Goal: Information Seeking & Learning: Learn about a topic

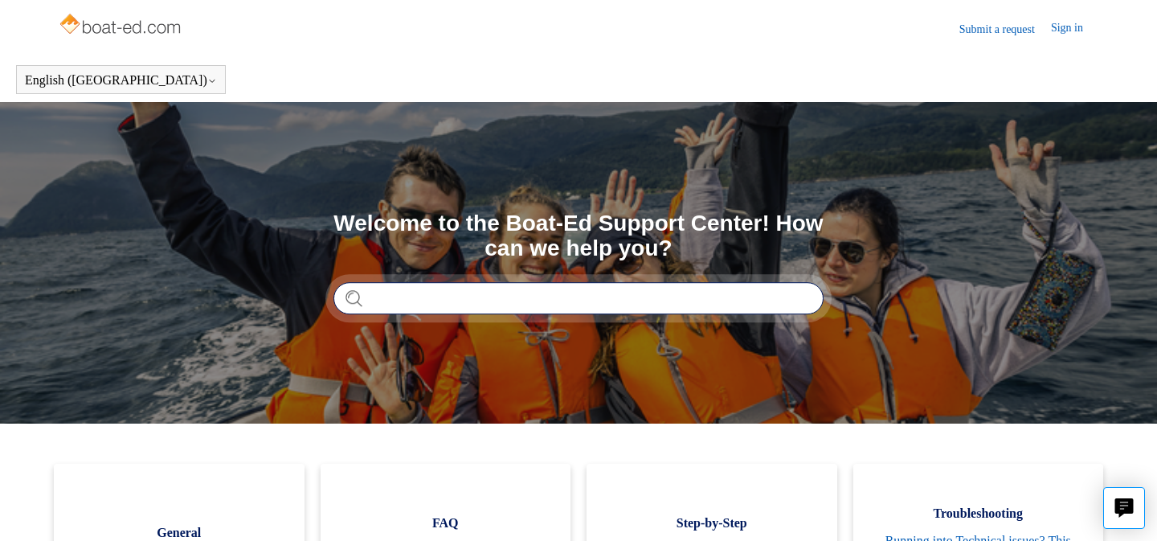
click at [497, 299] on input "Search" at bounding box center [578, 298] width 490 height 32
type input "**********"
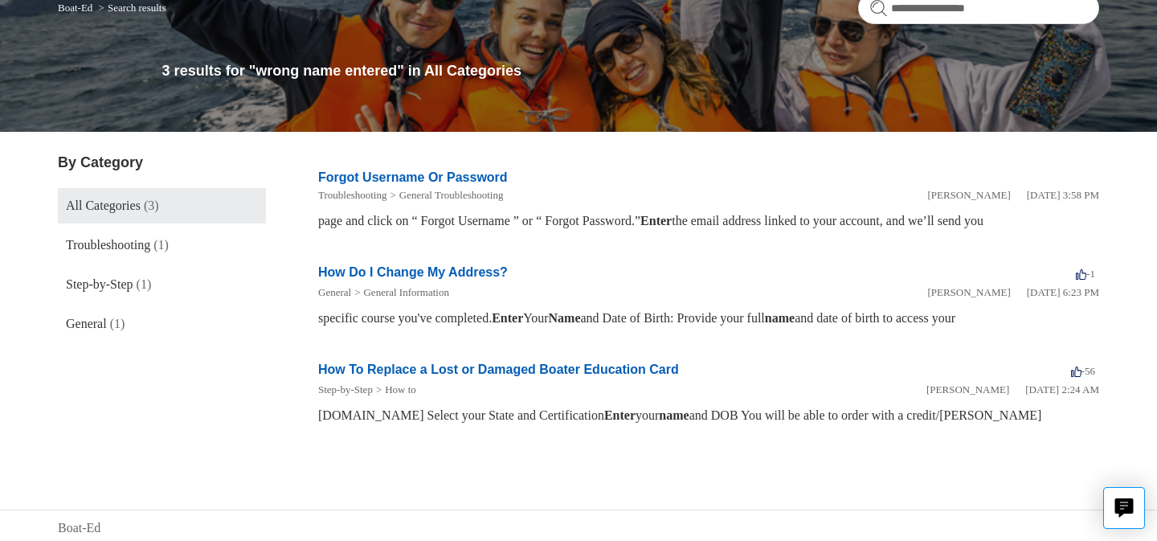
scroll to position [155, 0]
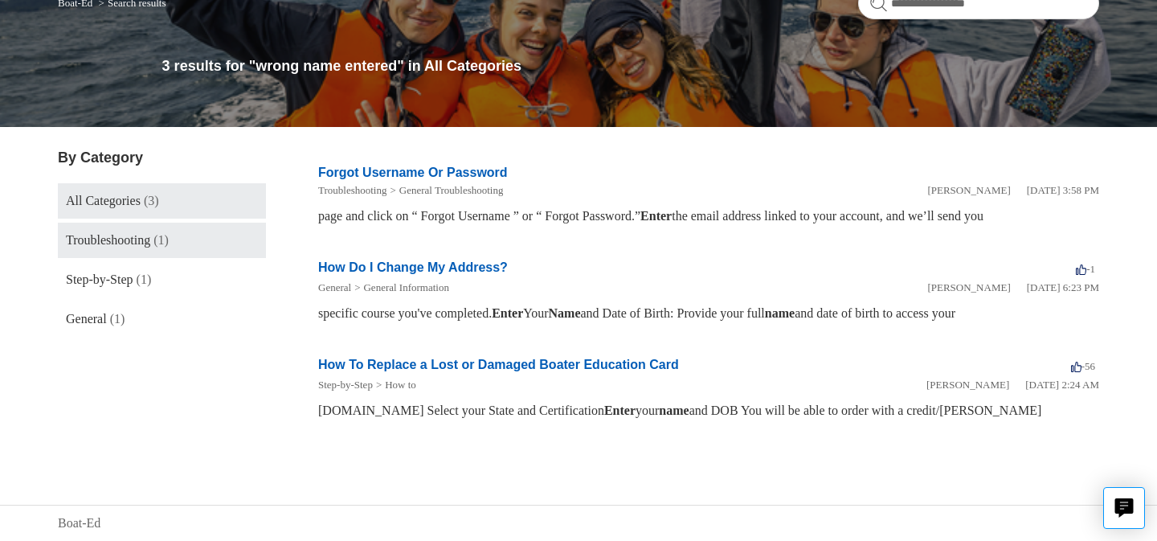
click at [186, 243] on link "Troubleshooting (1)" at bounding box center [162, 240] width 208 height 35
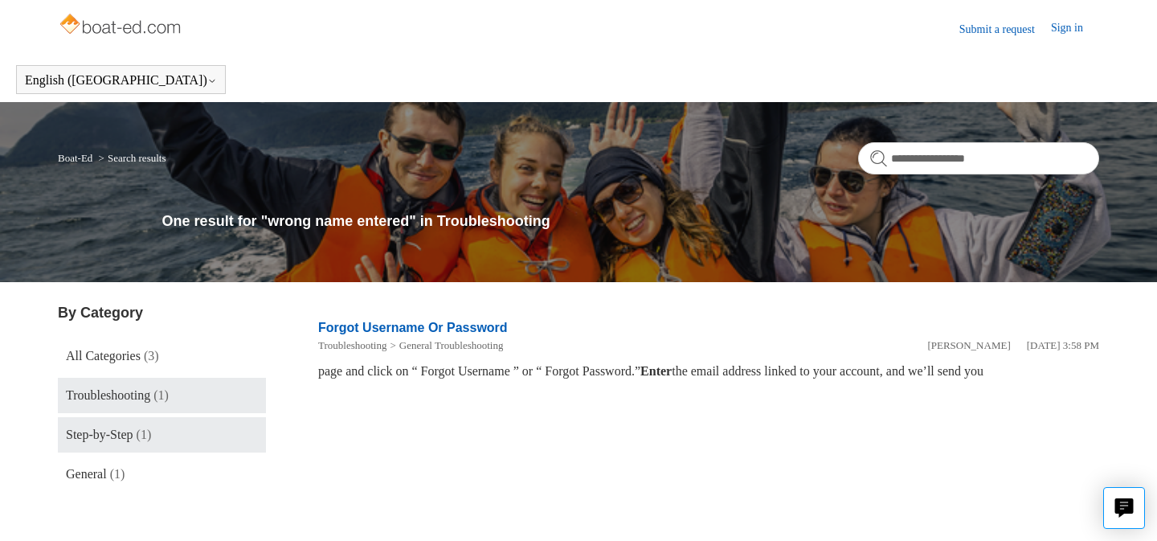
click at [153, 425] on link "Step-by-Step (1)" at bounding box center [162, 434] width 208 height 35
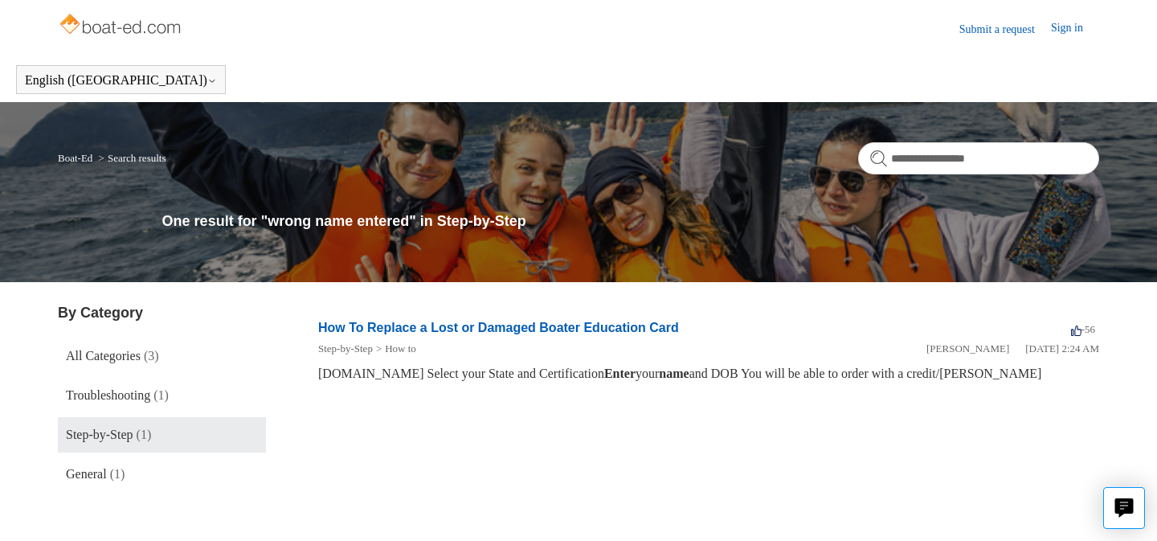
click at [148, 35] on img at bounding box center [122, 26] width 128 height 32
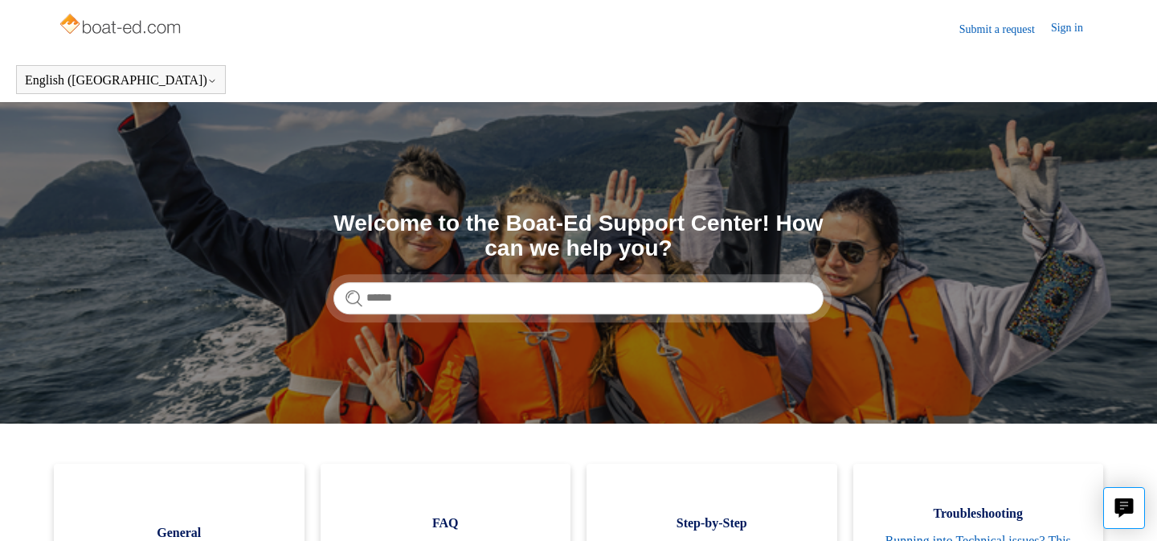
click at [1053, 32] on link "Sign in" at bounding box center [1075, 28] width 48 height 19
